Goal: Task Accomplishment & Management: Manage account settings

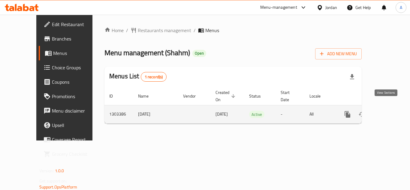
click at [387, 111] on icon "enhanced table" at bounding box center [390, 114] width 7 height 7
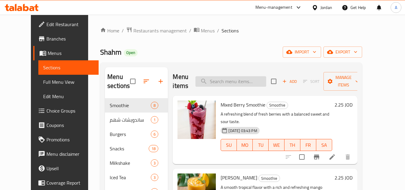
click at [240, 86] on input "search" at bounding box center [231, 81] width 71 height 11
paste input "Burger Al-Shahm 300g"
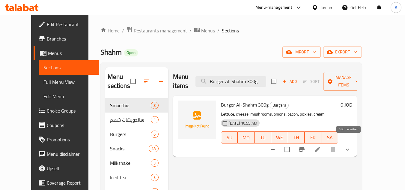
type input "Burger Al-Shahm 300g"
click at [321, 146] on icon at bounding box center [317, 149] width 7 height 7
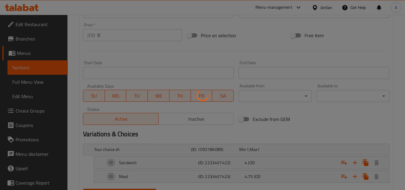
scroll to position [240, 0]
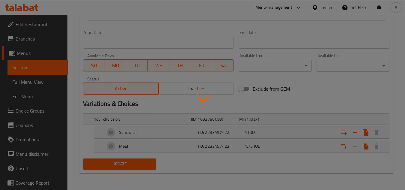
click at [206, 91] on icon at bounding box center [202, 95] width 17 height 17
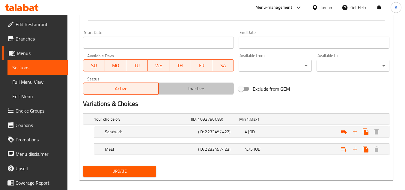
click at [206, 91] on span "Inactive" at bounding box center [196, 88] width 71 height 9
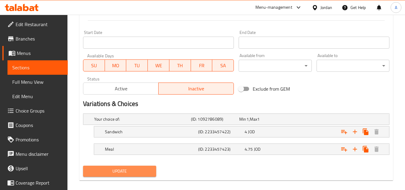
click at [137, 173] on span "Update" at bounding box center [119, 171] width 63 height 8
